Goal: Transaction & Acquisition: Purchase product/service

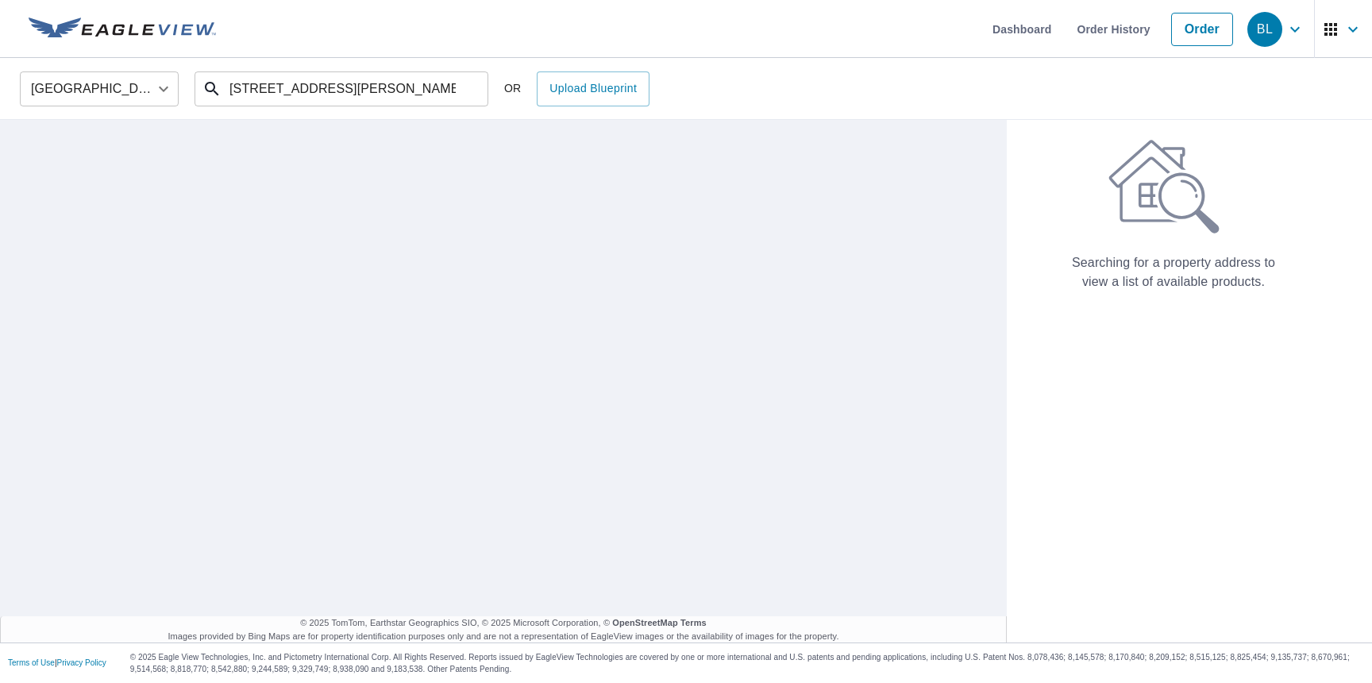
type input "[STREET_ADDRESS][PERSON_NAME]"
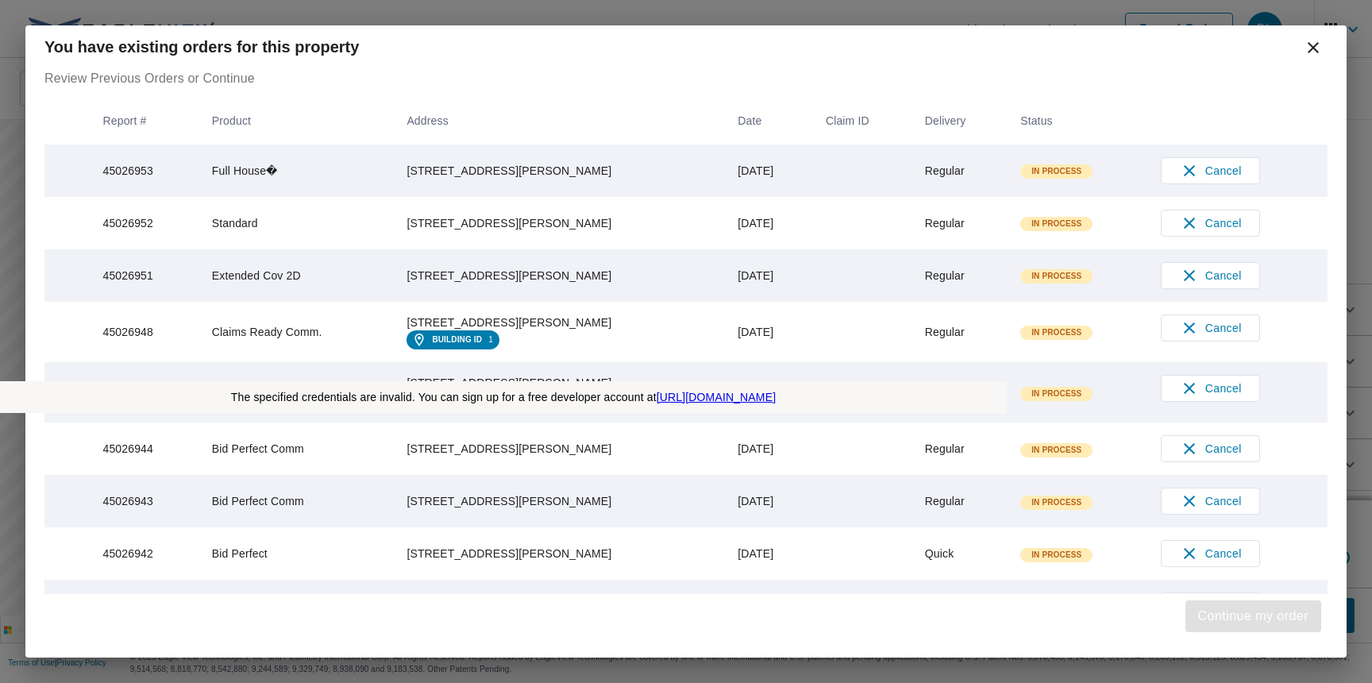
click at [1248, 616] on span "Continue my order" at bounding box center [1253, 616] width 110 height 22
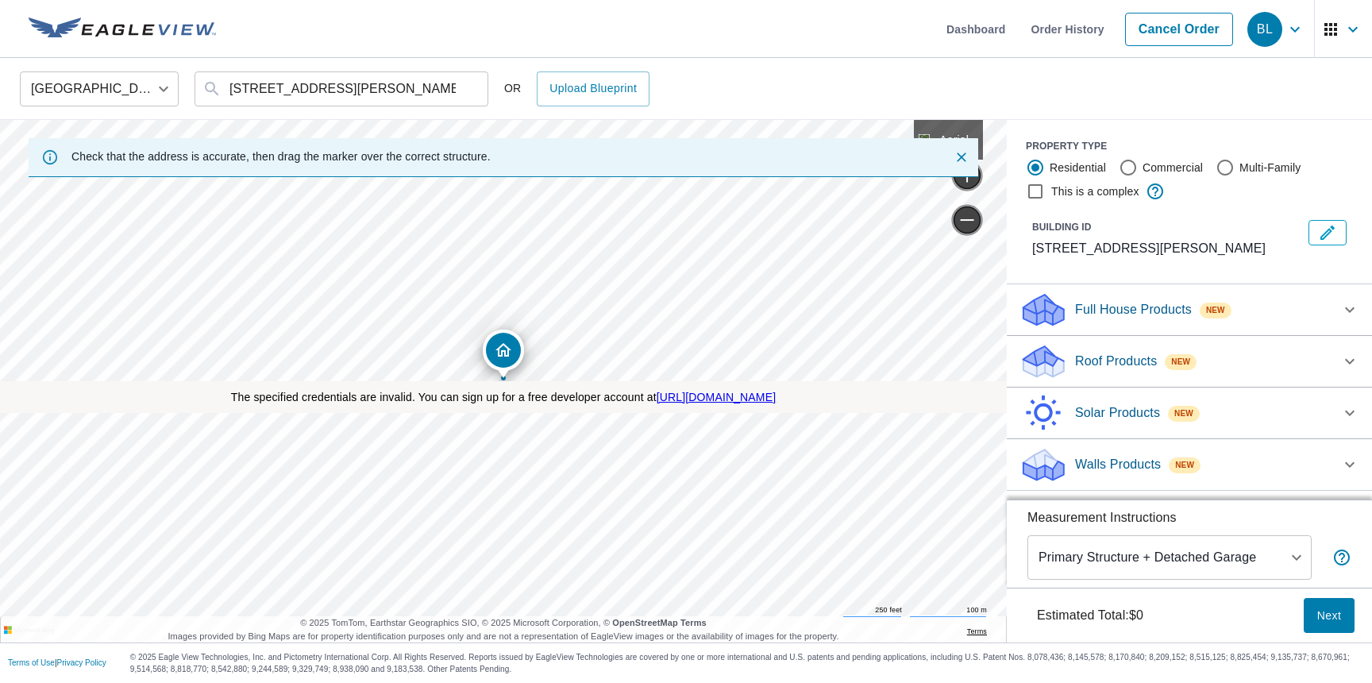
click at [1117, 361] on p "Roof Products" at bounding box center [1116, 361] width 82 height 19
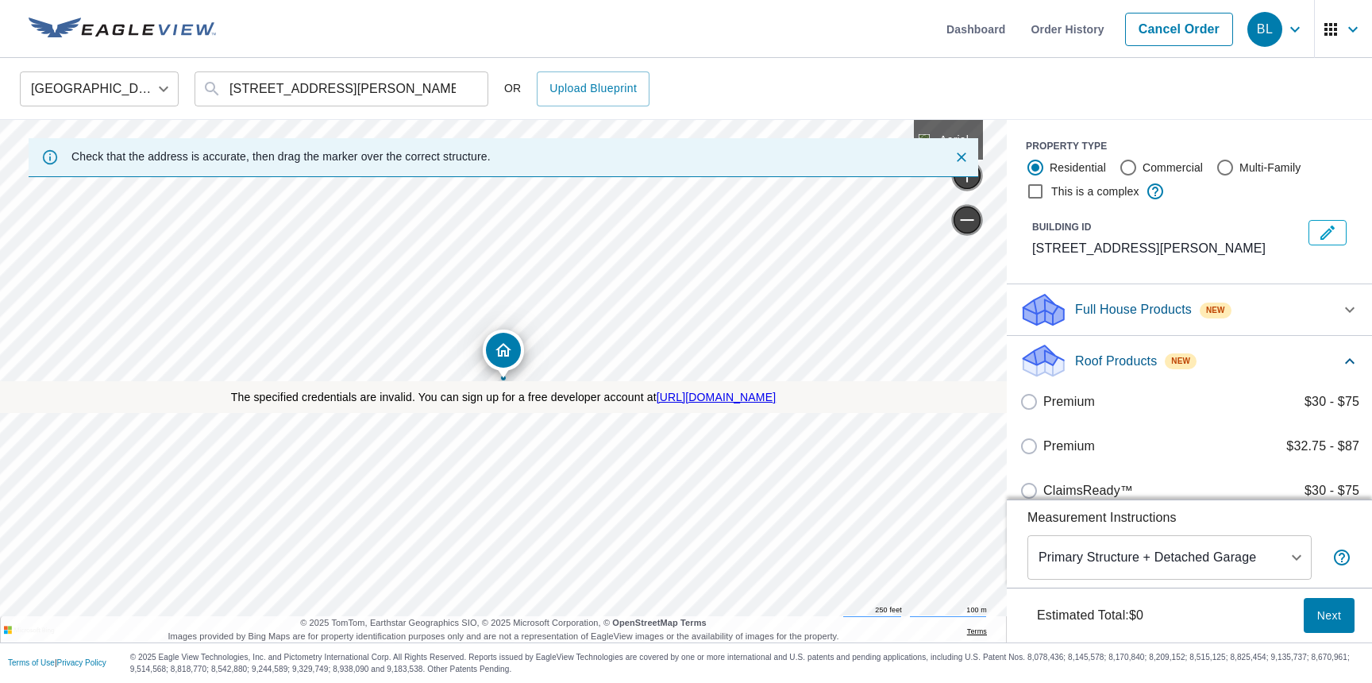
click at [1201, 447] on label "Premium $32.75 - $87" at bounding box center [1201, 446] width 316 height 19
click at [1043, 447] on input "Premium $32.75 - $87" at bounding box center [1031, 446] width 24 height 19
checkbox input "true"
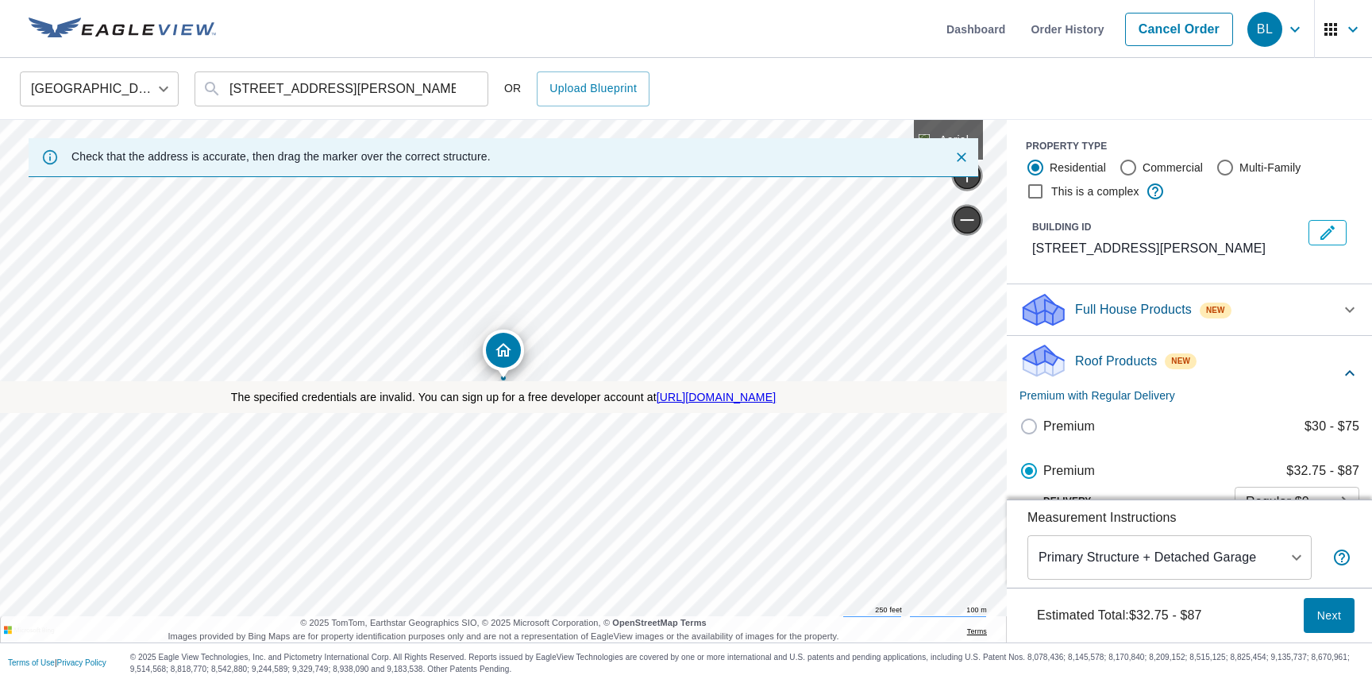
click at [1328, 614] on span "Next" at bounding box center [1328, 616] width 25 height 20
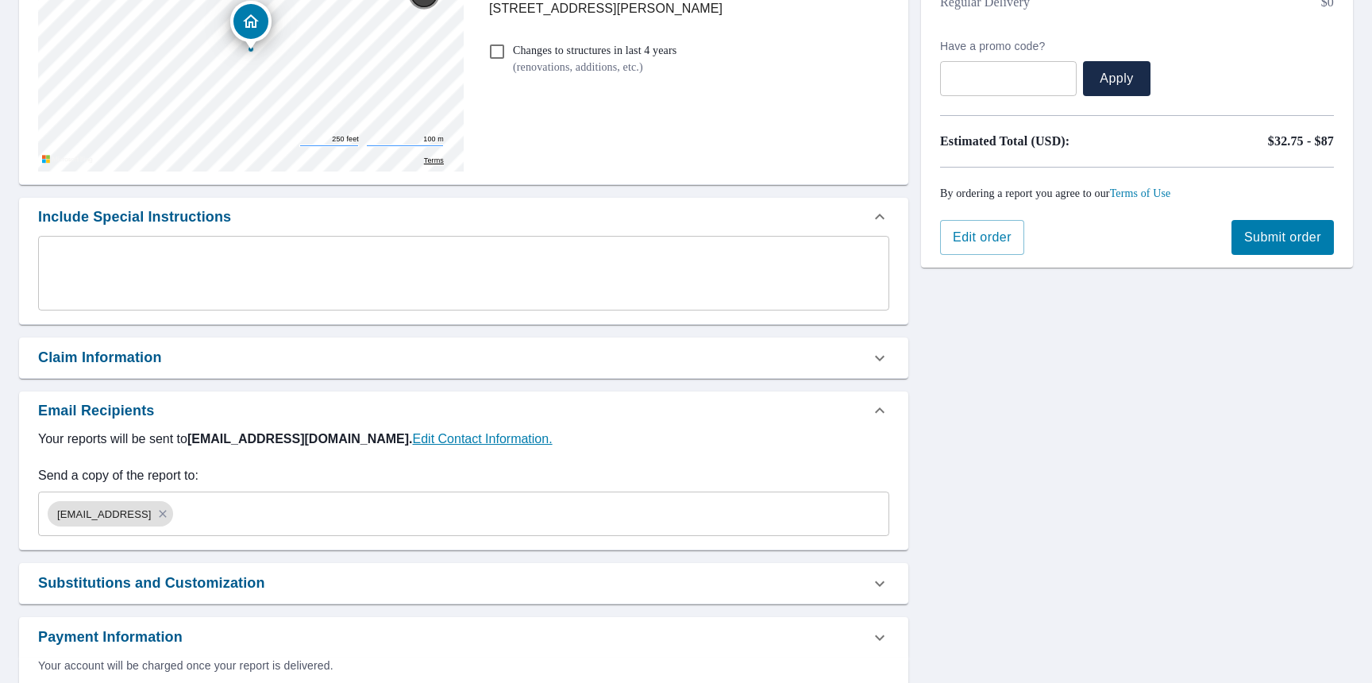
scroll to position [299, 0]
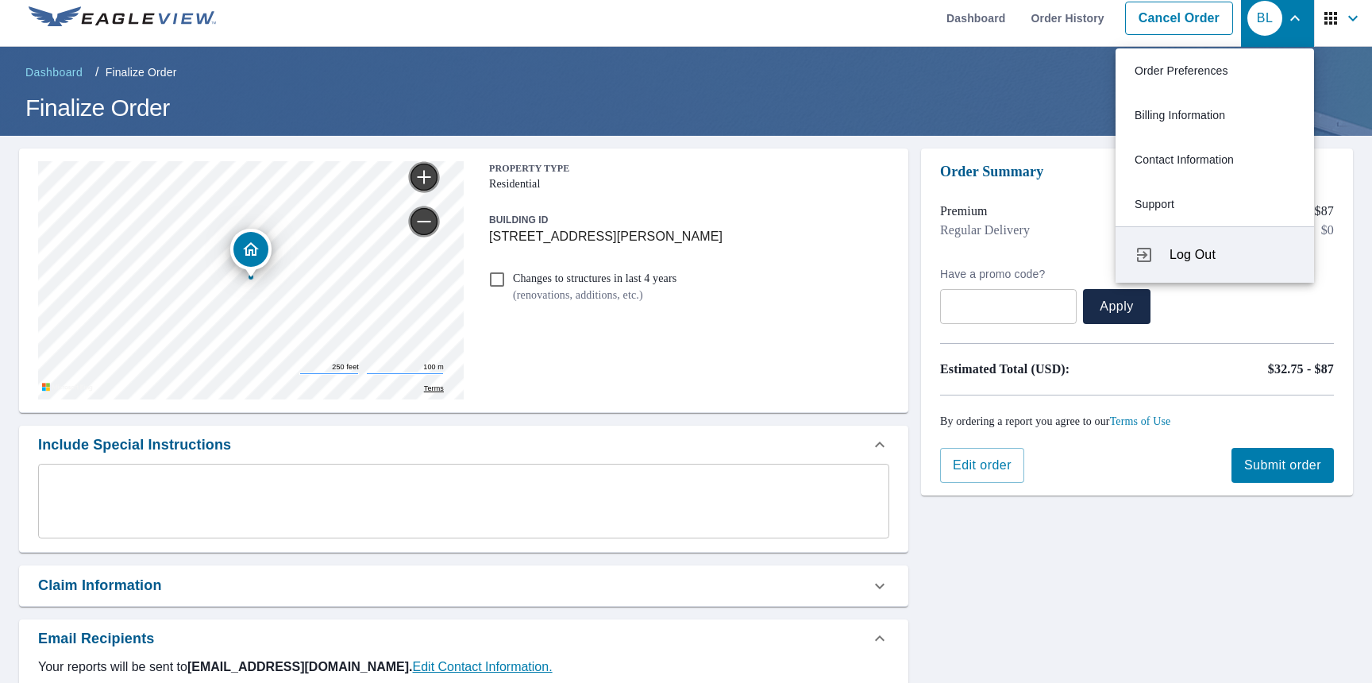
click at [1232, 254] on span "Log Out" at bounding box center [1231, 254] width 125 height 19
